Goal: Information Seeking & Learning: Compare options

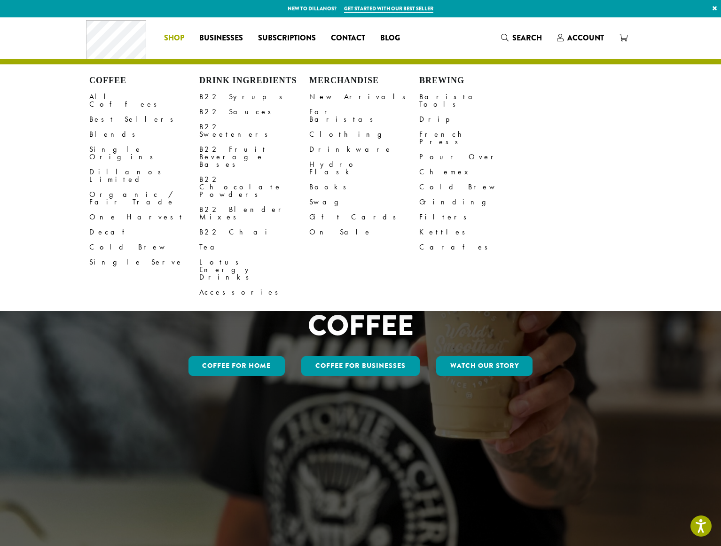
click at [179, 36] on li "Coffee All Coffees Best Sellers Blends Single Origins Dillanos Limited Organic …" at bounding box center [173, 38] width 35 height 15
click at [115, 100] on link "All Coffees" at bounding box center [144, 100] width 110 height 23
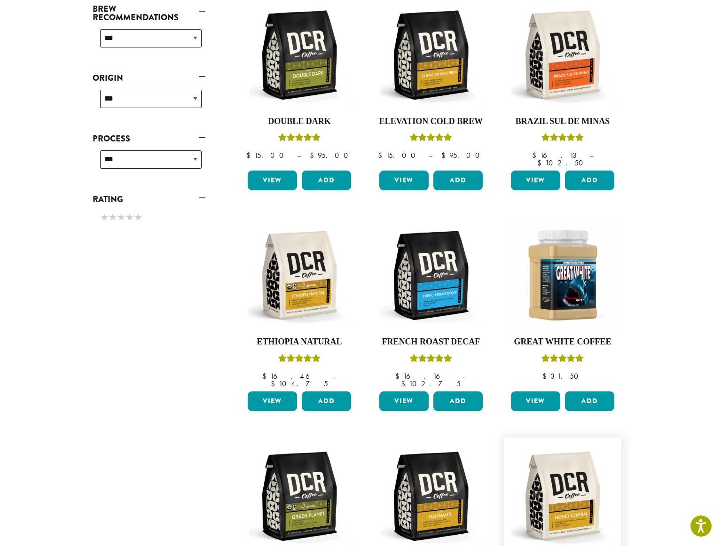
scroll to position [611, 0]
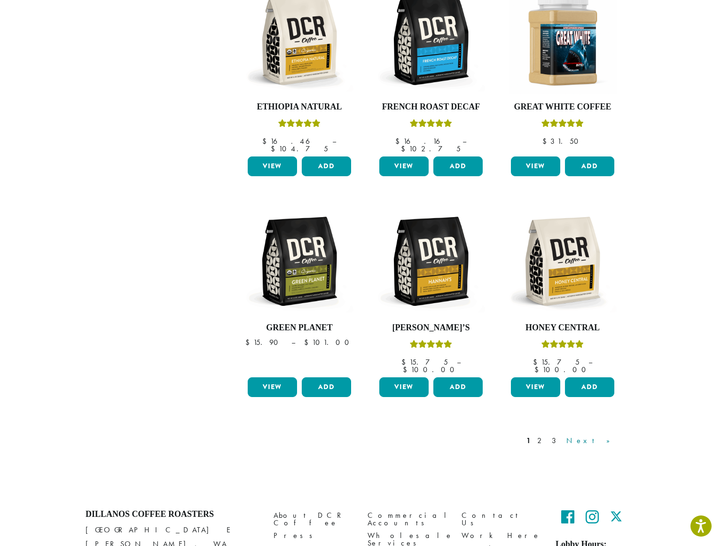
click at [609, 435] on link "Next »" at bounding box center [591, 440] width 54 height 11
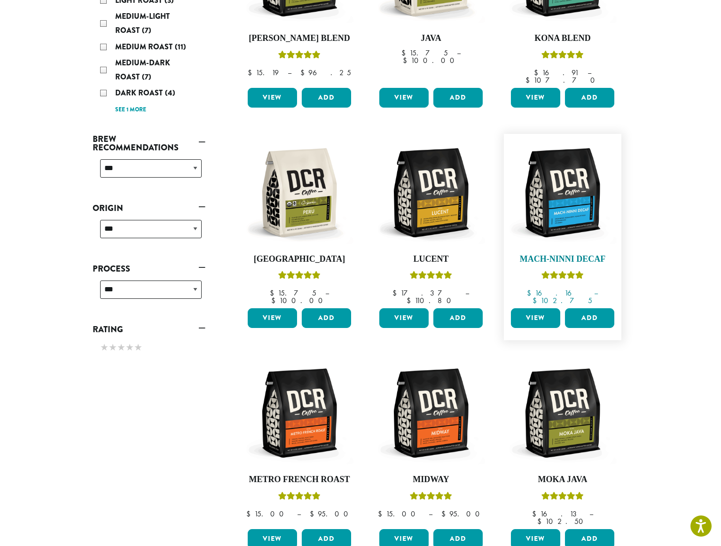
scroll to position [105, 0]
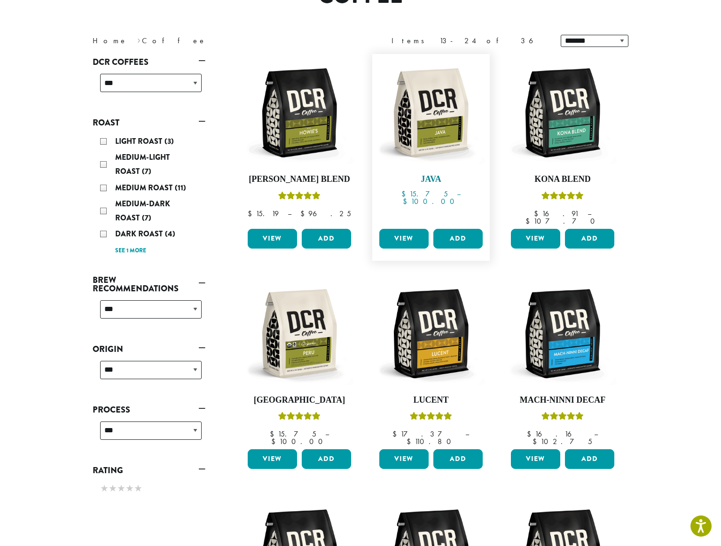
click at [434, 181] on h4 "Java" at bounding box center [431, 179] width 108 height 10
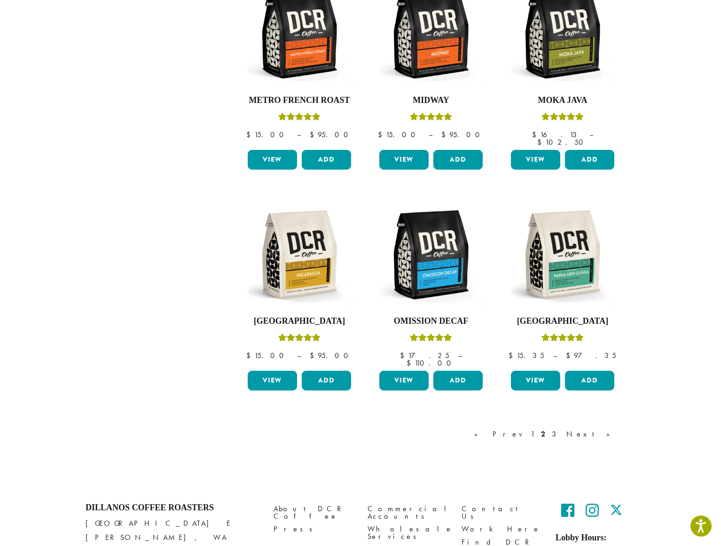
scroll to position [657, 0]
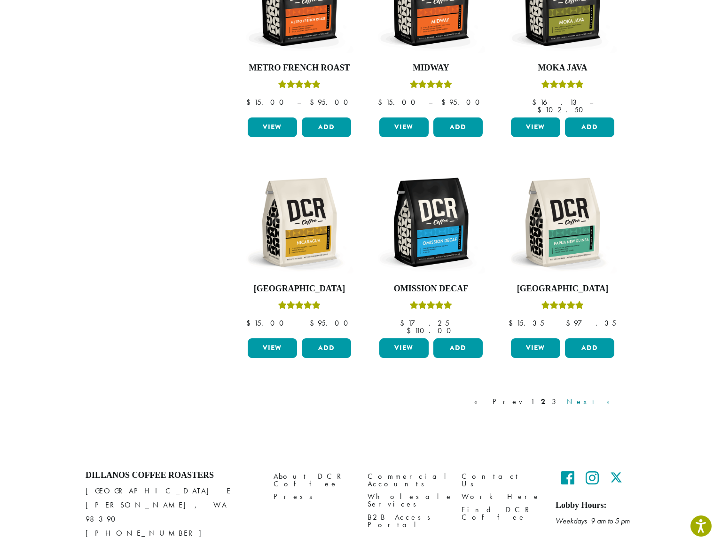
click at [605, 396] on link "Next »" at bounding box center [591, 401] width 54 height 11
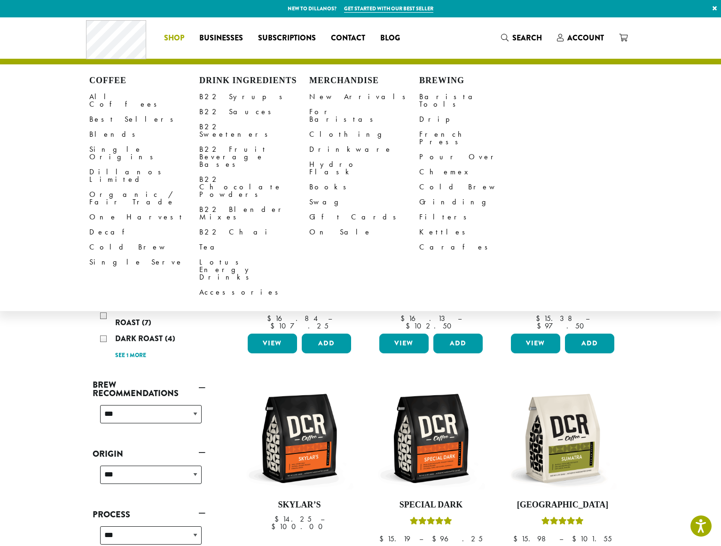
click at [178, 39] on li "Coffee All Coffees Best Sellers Blends Single Origins Dillanos Limited Organic …" at bounding box center [173, 38] width 35 height 15
click at [116, 114] on link "Best Sellers" at bounding box center [144, 119] width 110 height 15
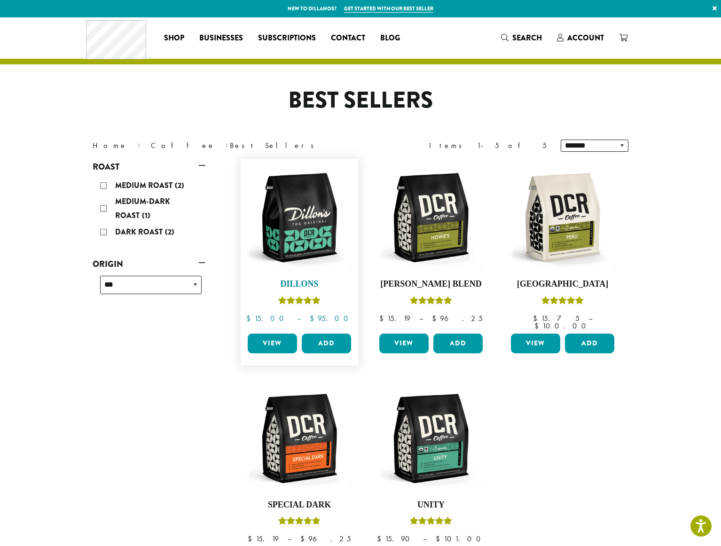
click at [313, 284] on h4 "Dillons" at bounding box center [299, 284] width 108 height 10
